Goal: Navigation & Orientation: Find specific page/section

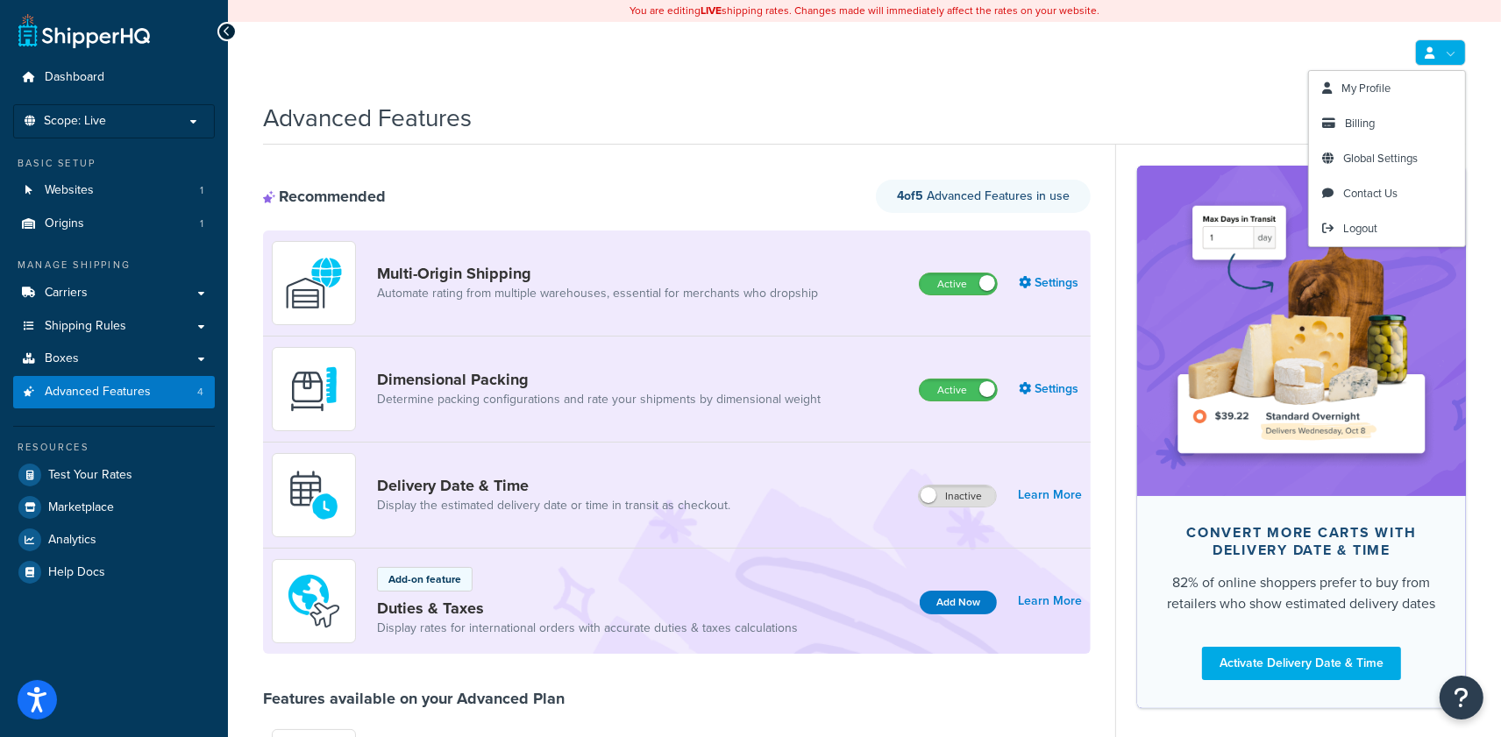
click at [1432, 55] on icon at bounding box center [1430, 52] width 10 height 11
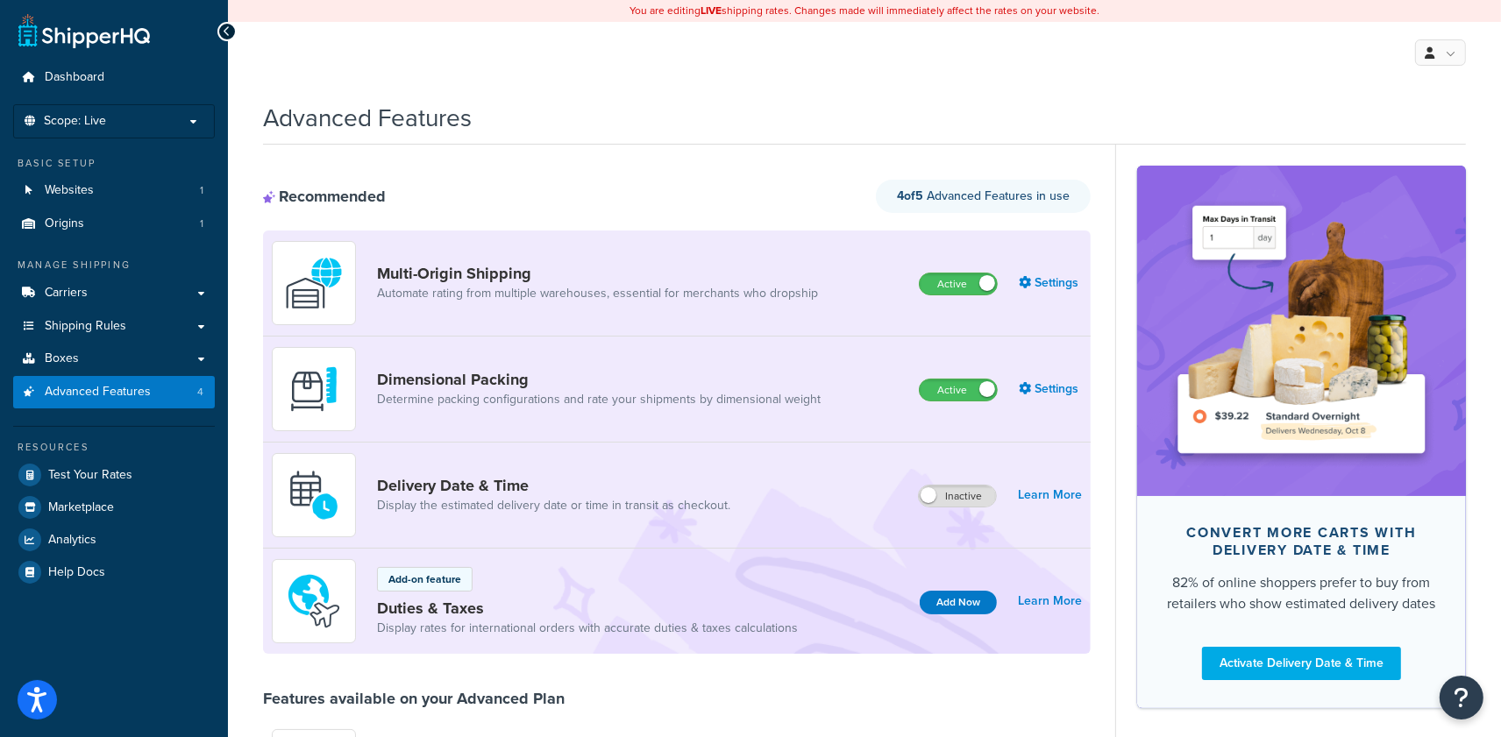
click at [983, 112] on div "Advanced Features" at bounding box center [864, 113] width 1203 height 43
click at [82, 537] on span "Analytics" at bounding box center [72, 540] width 48 height 15
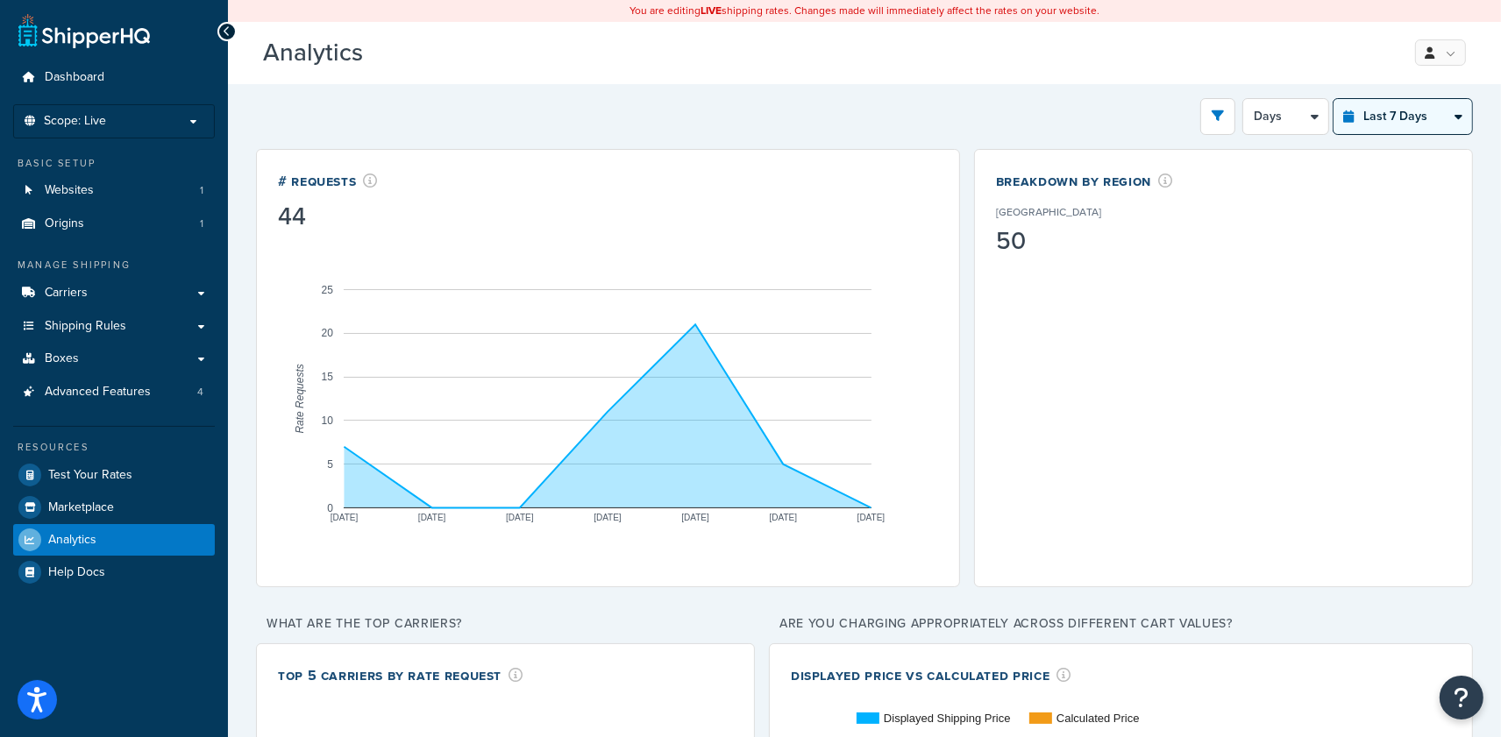
click at [1412, 106] on select "Last 24 Hours Last 7 Days Last 30 Days Last 3 Months Last 6 Months Last 12 Mont…" at bounding box center [1402, 116] width 139 height 35
select select "last_year"
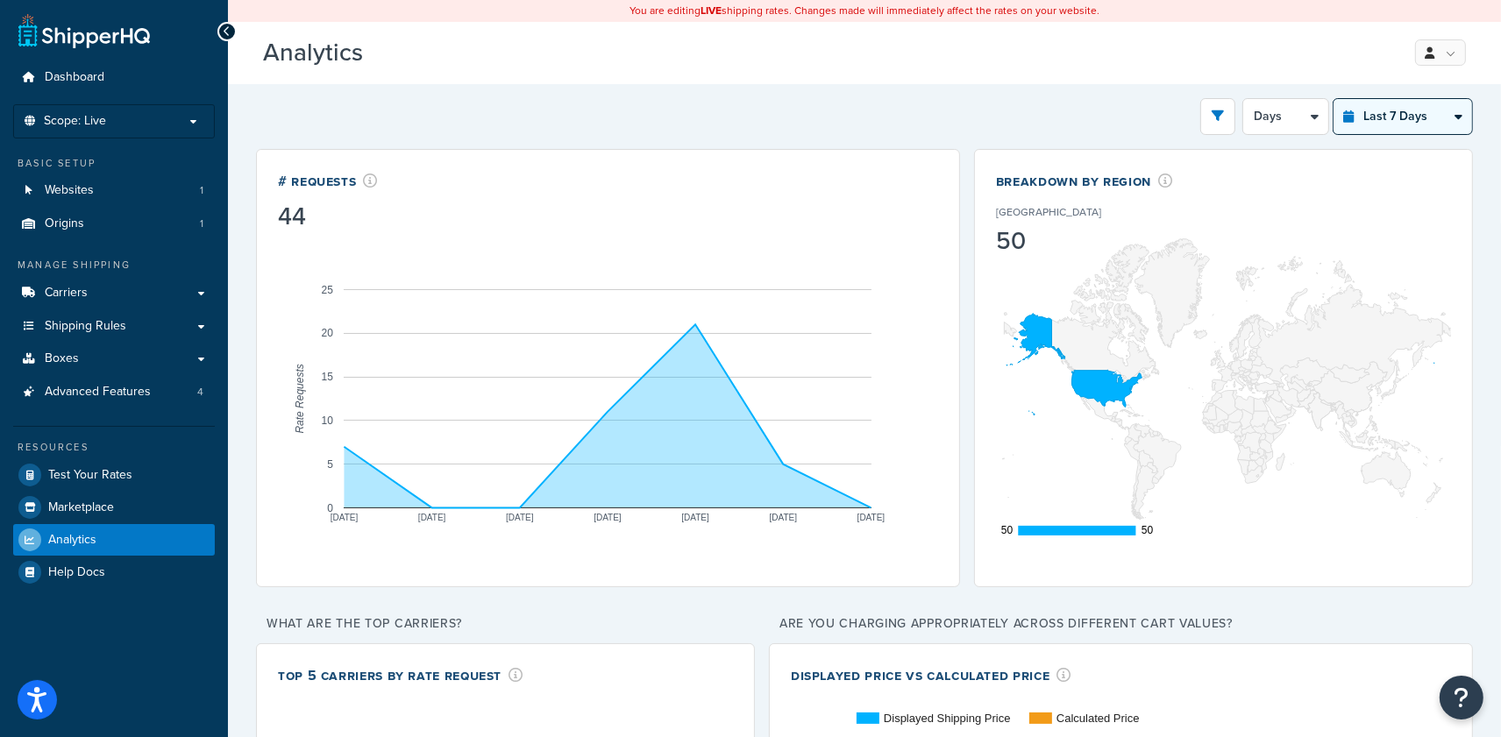
click at [1333, 99] on select "Last 24 Hours Last 7 Days Last 30 Days Last 3 Months Last 6 Months Last 12 Mont…" at bounding box center [1402, 116] width 139 height 35
select select "1M"
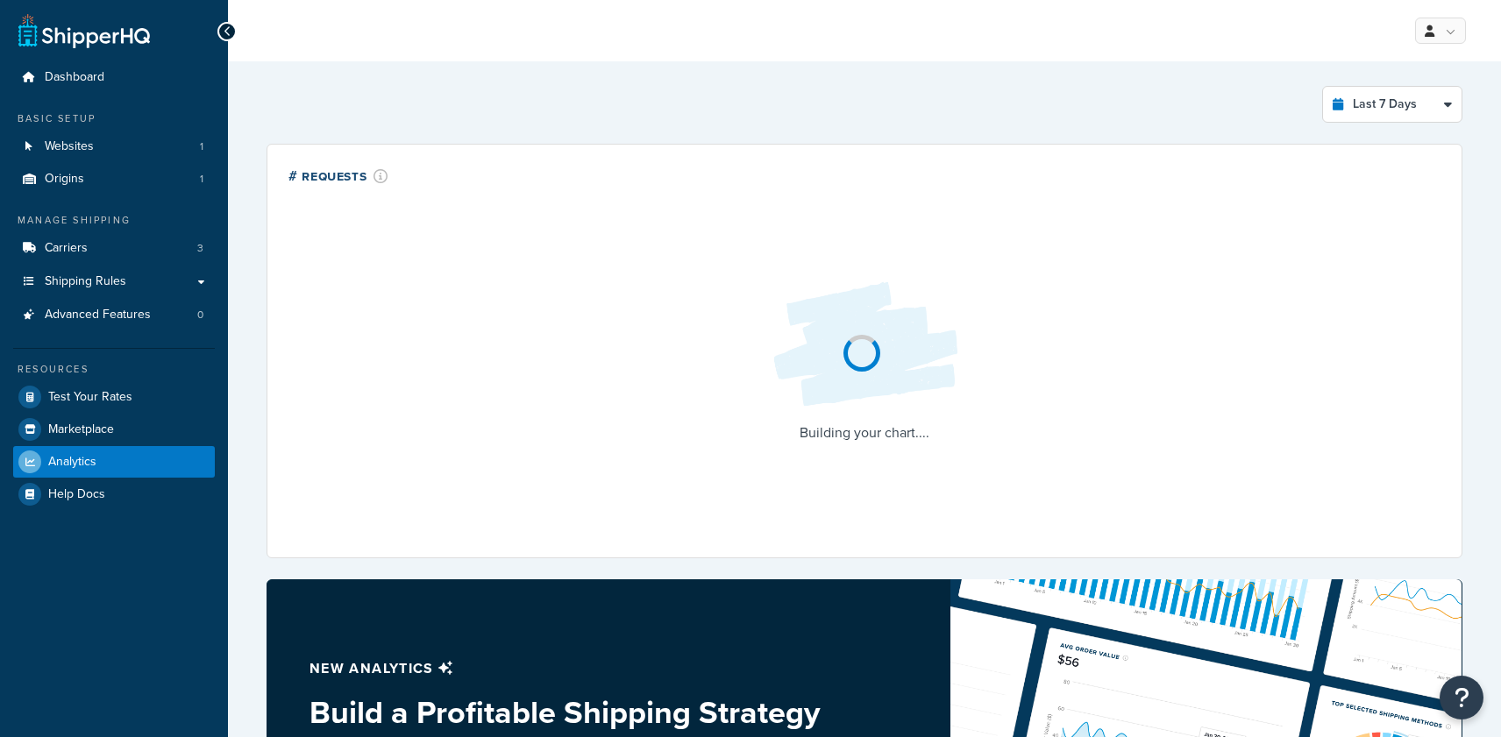
select select "last_7_days"
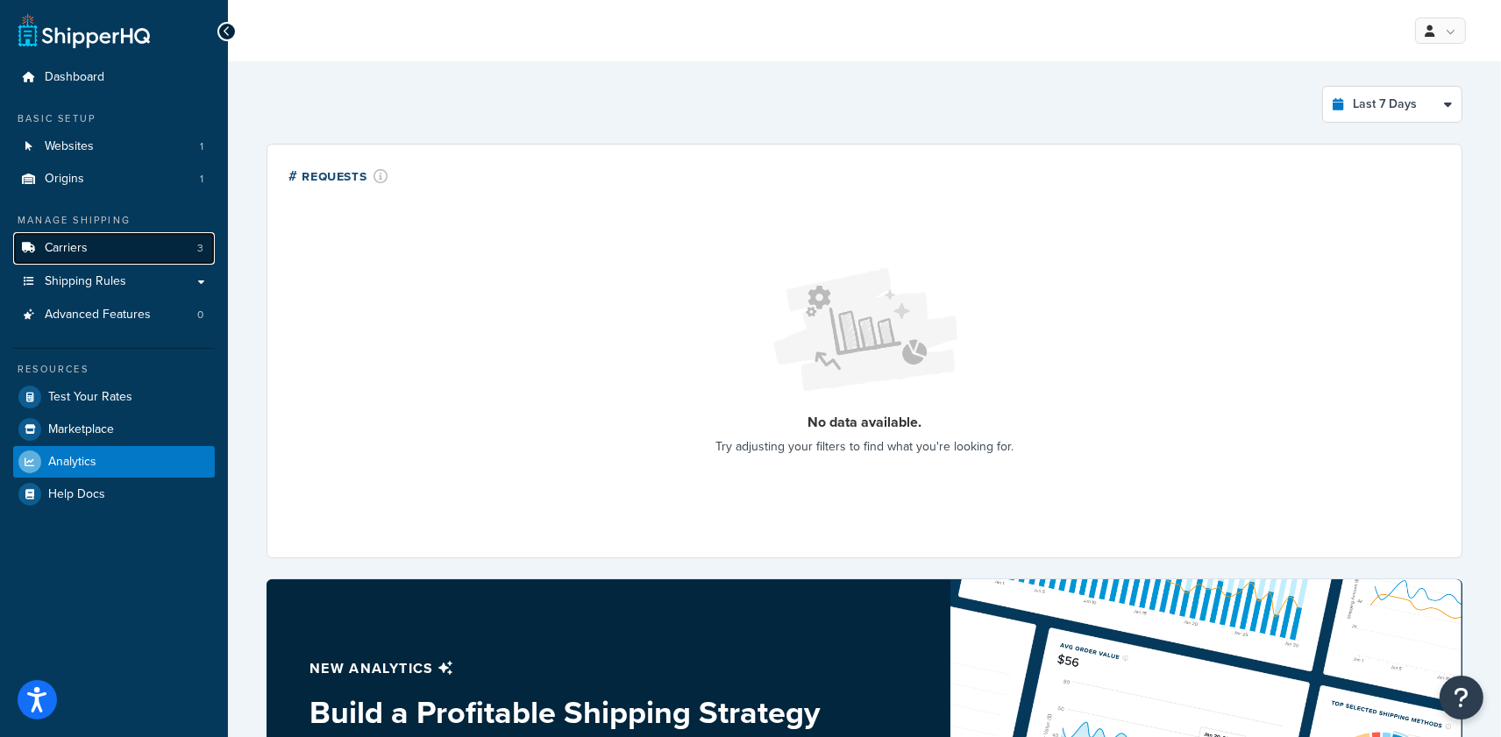
click at [90, 241] on link "Carriers 3" at bounding box center [114, 248] width 202 height 32
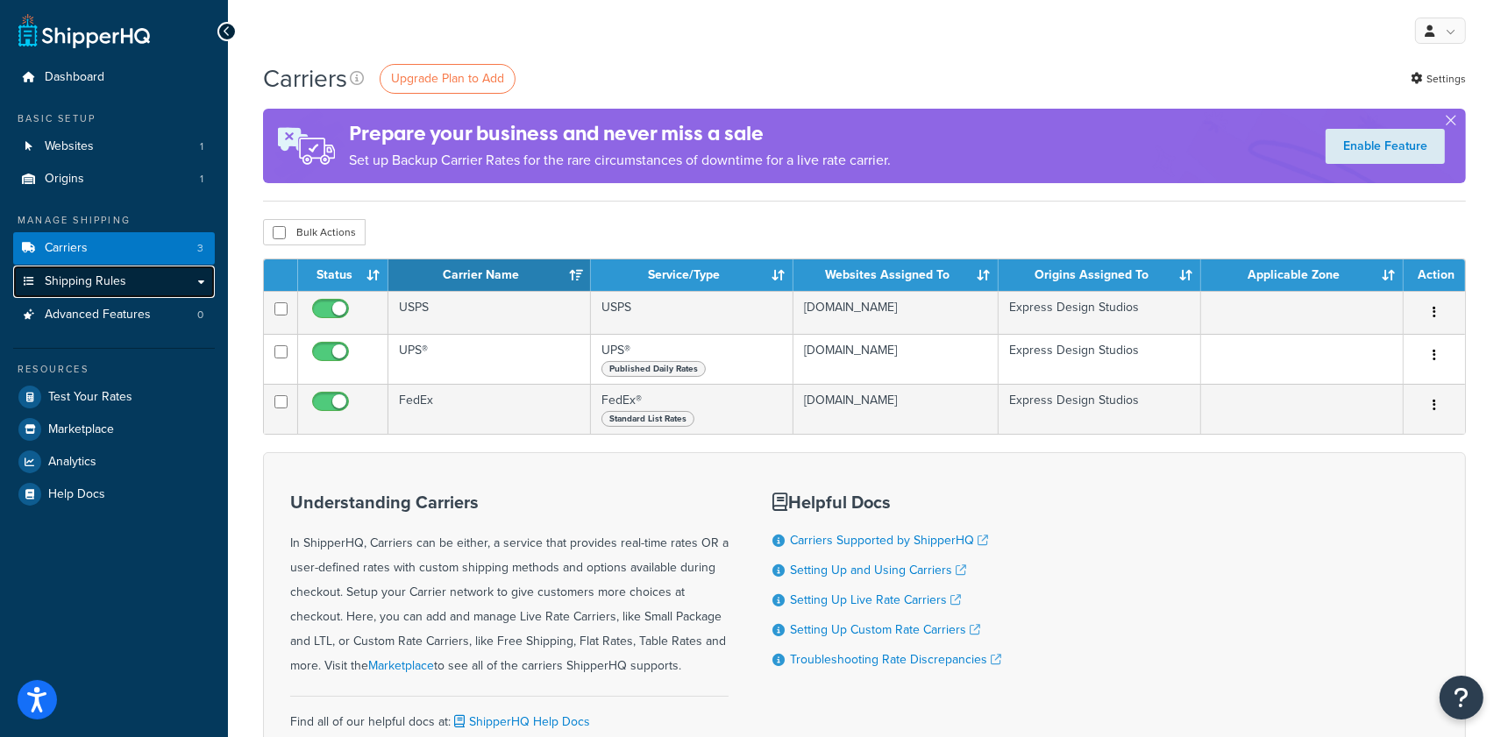
click at [136, 288] on link "Shipping Rules" at bounding box center [114, 282] width 202 height 32
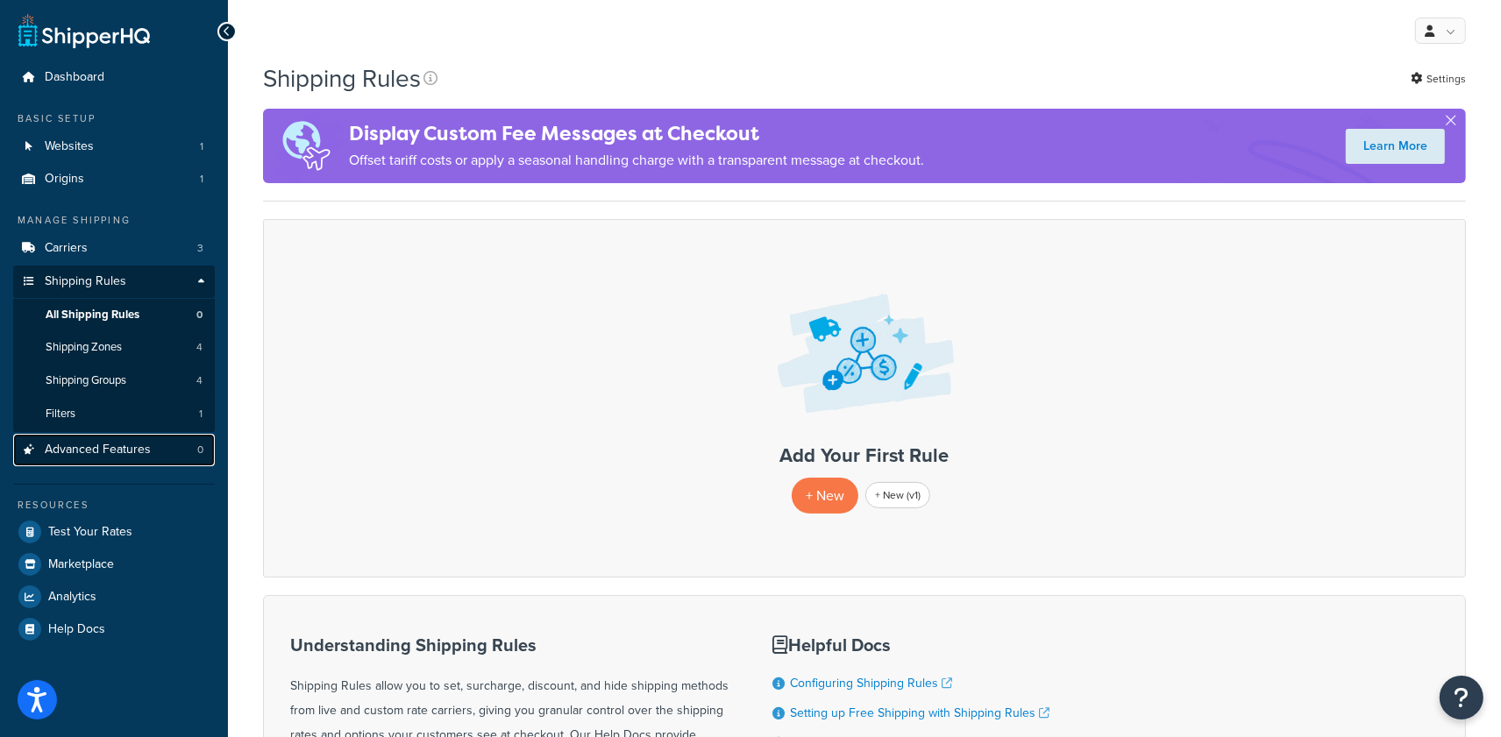
click at [123, 459] on link "Advanced Features 0" at bounding box center [114, 450] width 202 height 32
